Goal: Task Accomplishment & Management: Use online tool/utility

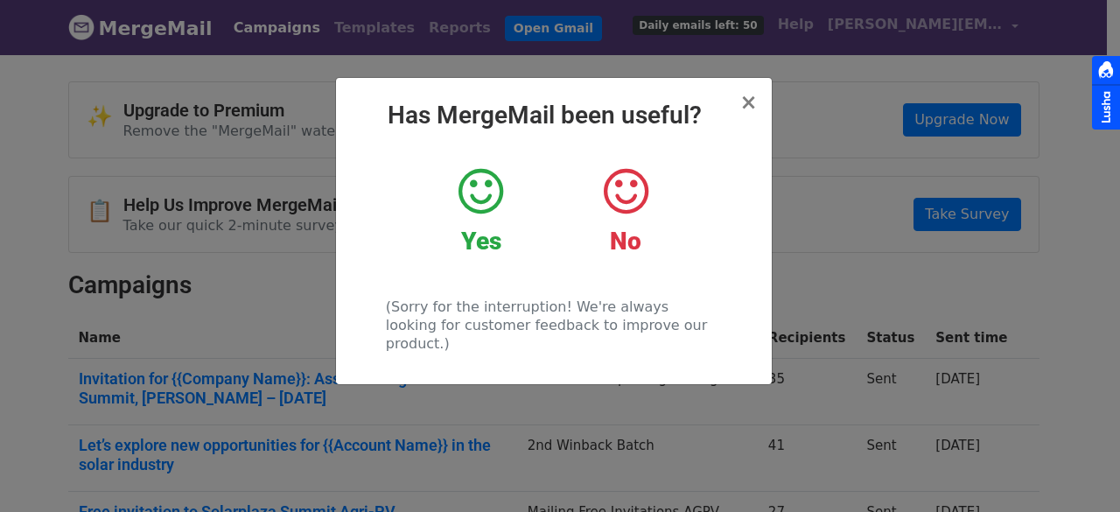
click at [500, 223] on div "Yes" at bounding box center [481, 210] width 118 height 91
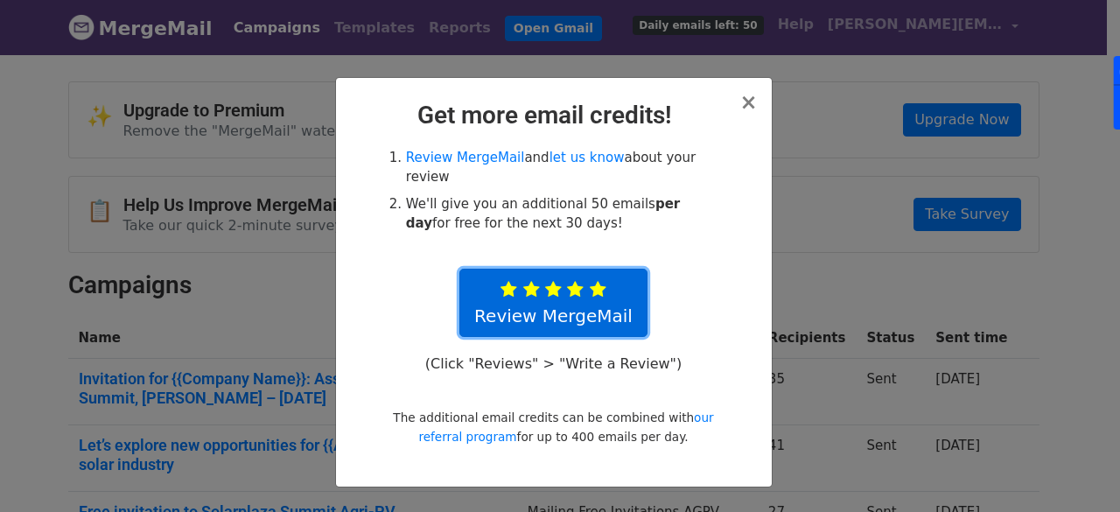
click at [572, 281] on icon at bounding box center [575, 290] width 17 height 18
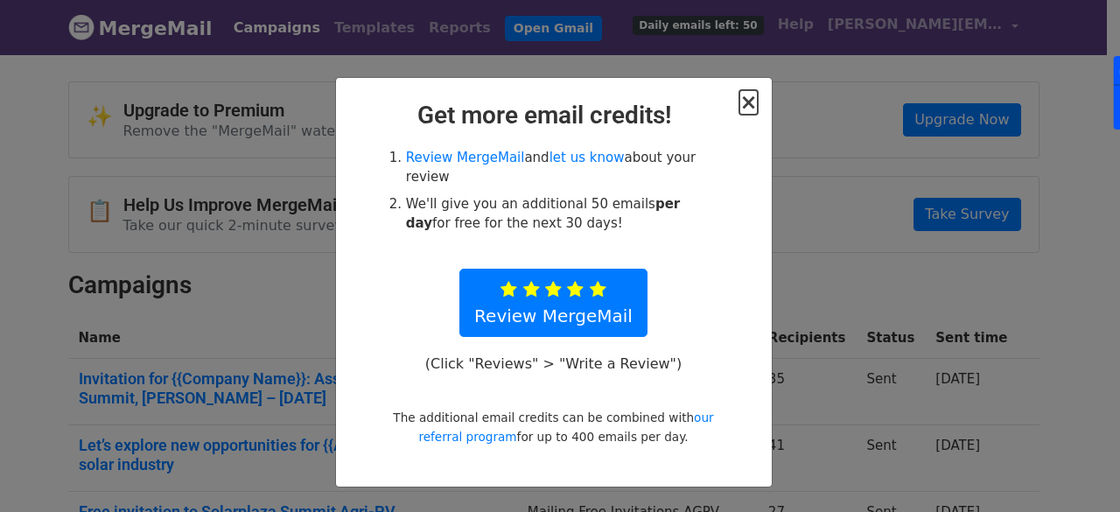
click at [747, 104] on span "×" at bounding box center [749, 102] width 18 height 25
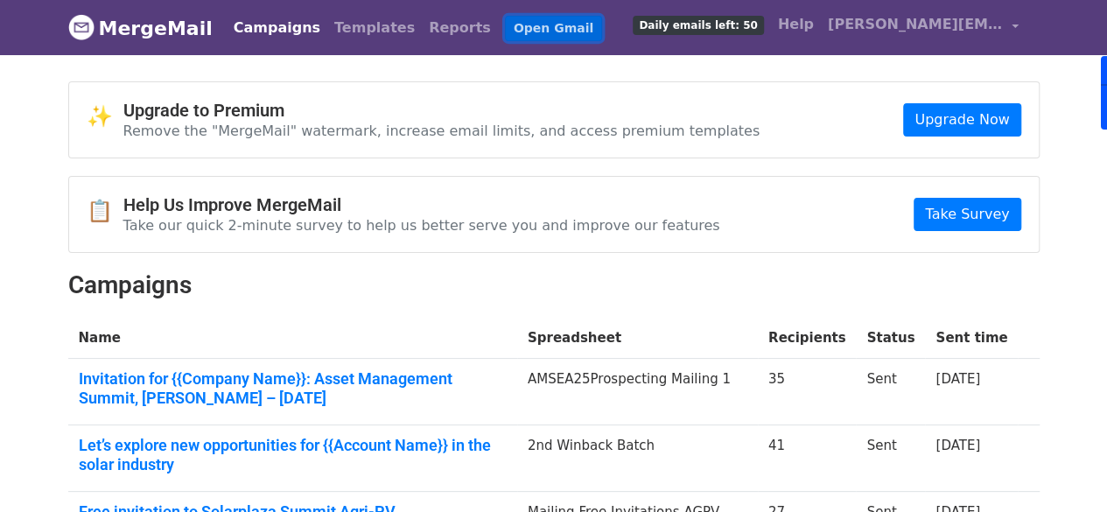
click at [505, 27] on link "Open Gmail" at bounding box center [553, 28] width 97 height 25
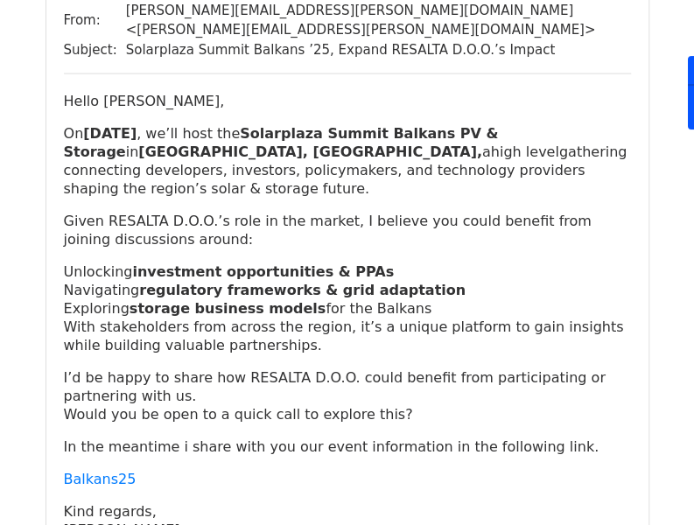
scroll to position [1067, 0]
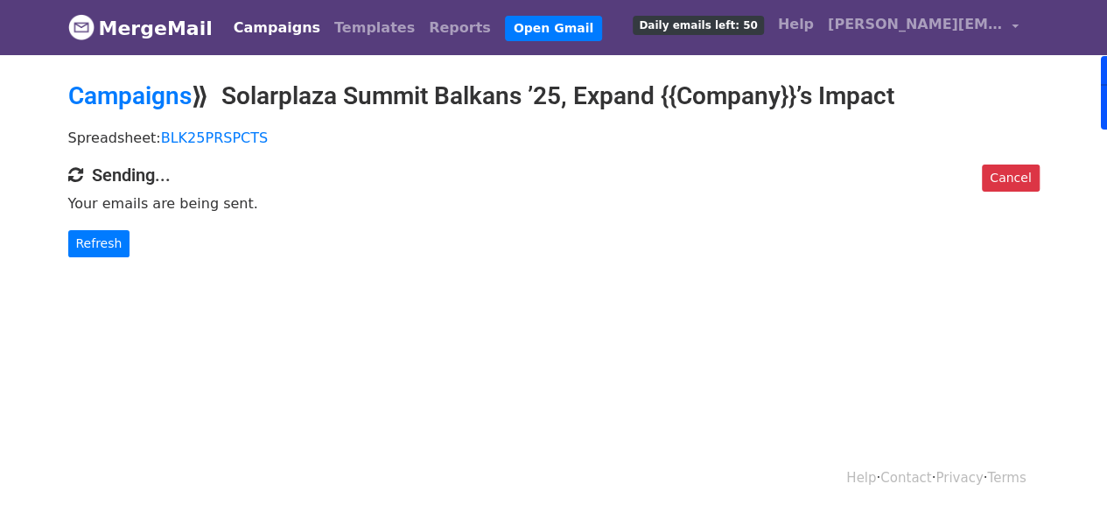
click at [0, 200] on body "MergeMail Campaigns Templates Reports Open Gmail Daily emails left: 50 Help alf…" at bounding box center [553, 163] width 1107 height 327
